Goal: Information Seeking & Learning: Learn about a topic

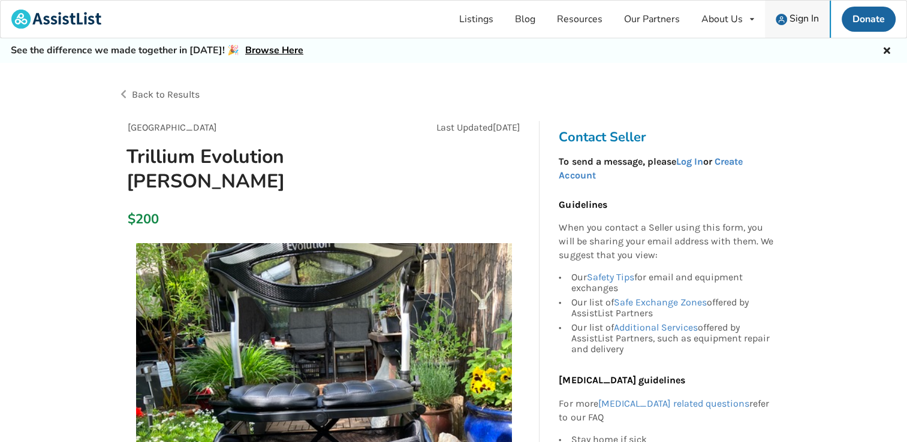
click at [787, 20] on div "Sign In" at bounding box center [797, 19] width 43 height 11
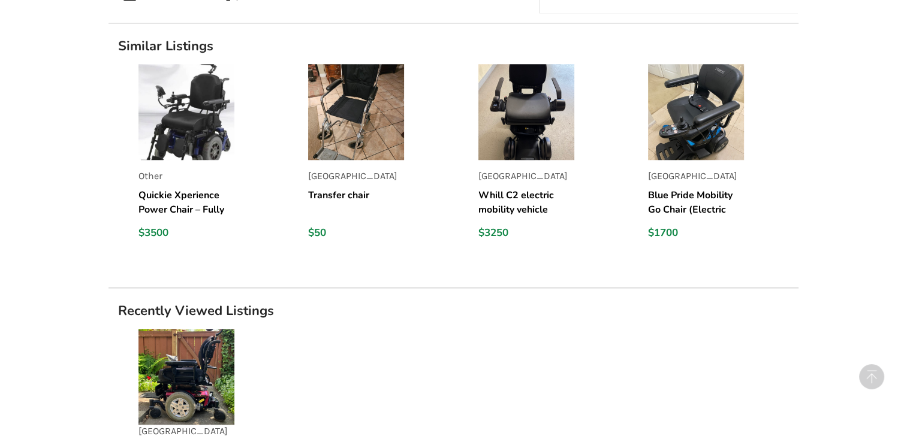
scroll to position [1221, 0]
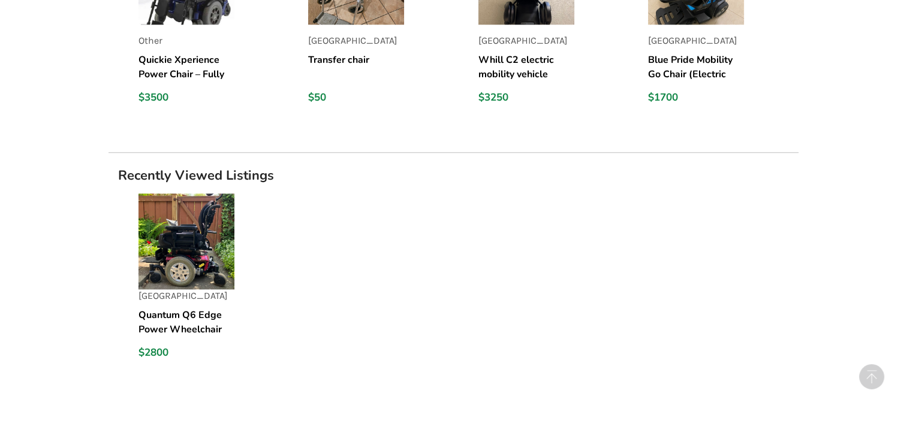
click at [174, 308] on h5 "Quantum Q6 Edge Power Wheelchair" at bounding box center [186, 322] width 96 height 29
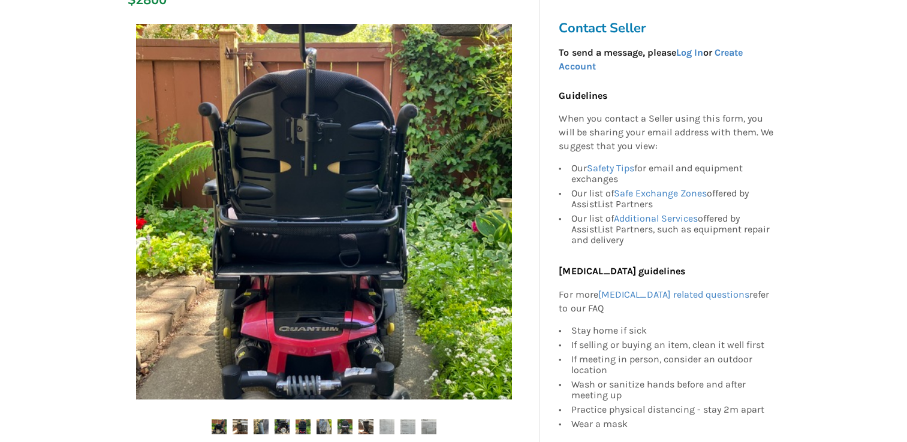
scroll to position [240, 0]
